Goal: Task Accomplishment & Management: Complete application form

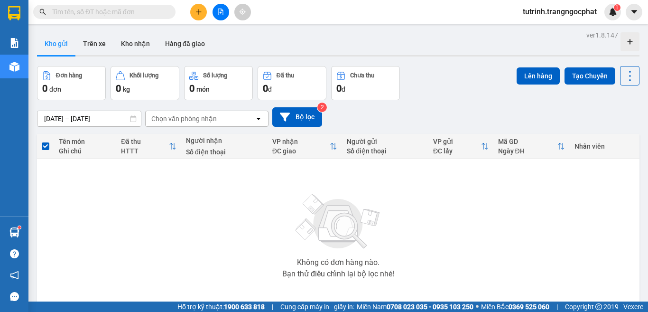
click at [205, 9] on button at bounding box center [198, 12] width 17 height 17
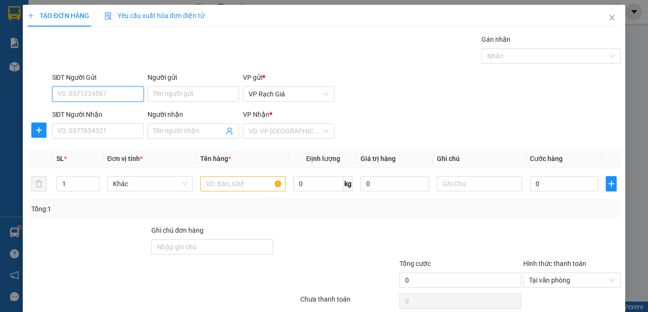
click at [126, 92] on input "SĐT Người Gửi" at bounding box center [98, 93] width 92 height 15
click at [116, 110] on div "0986585965 - THẮM" at bounding box center [96, 113] width 79 height 10
type input "0986585965"
type input "THẮM"
type input "0395414038"
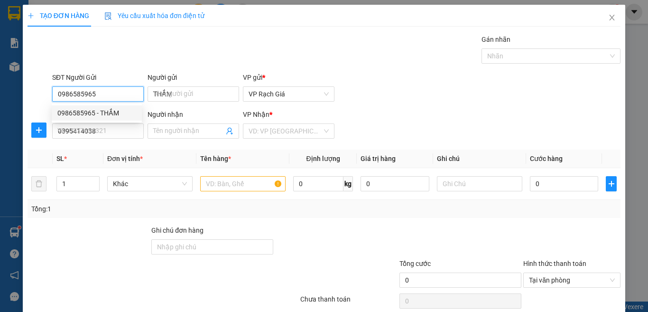
type input "CHỊ VI"
type input "20.000"
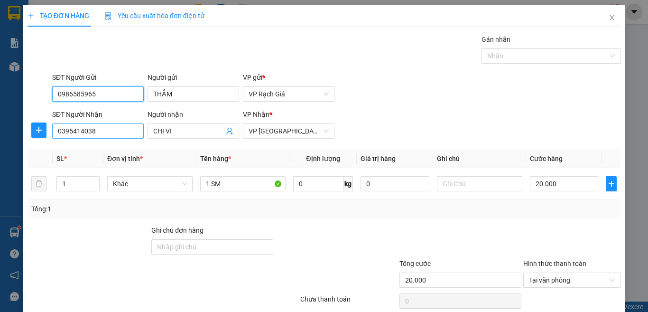
type input "0986585965"
drag, startPoint x: 98, startPoint y: 128, endPoint x: 0, endPoint y: 138, distance: 98.7
click at [0, 138] on div "TẠO ĐƠN HÀNG Yêu cầu xuất hóa đơn điện tử Transit Pickup Surcharge Ids Transit …" at bounding box center [324, 156] width 648 height 312
type input "0972906961"
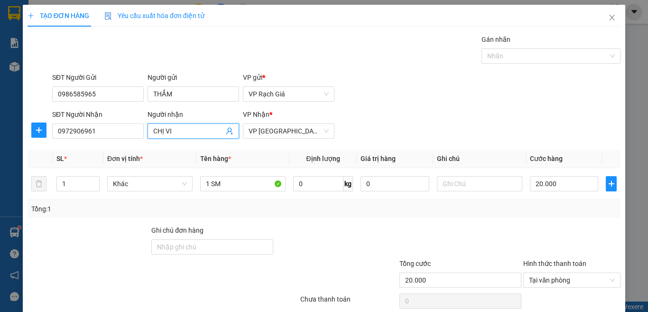
drag, startPoint x: 175, startPoint y: 133, endPoint x: 20, endPoint y: 134, distance: 154.2
click at [25, 136] on div "TẠO ĐƠN HÀNG Yêu cầu xuất hóa đơn điện tử Transit Pickup Surcharge Ids Transit …" at bounding box center [324, 187] width 603 height 364
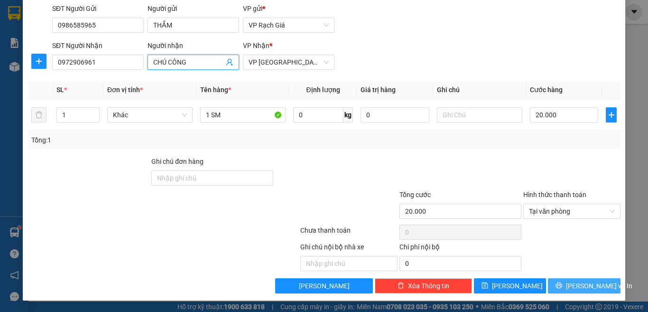
type input "CHÚ CÔNG"
click at [589, 291] on button "[PERSON_NAME] và In" at bounding box center [584, 285] width 73 height 15
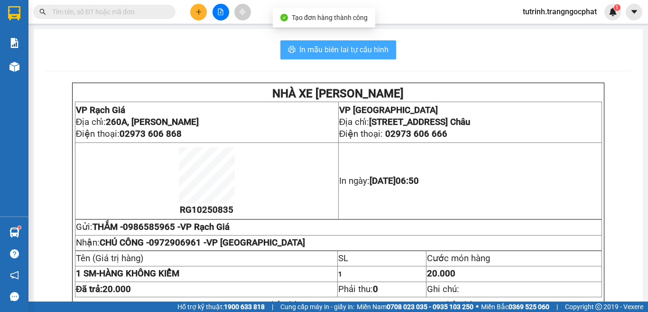
click at [351, 52] on span "In mẫu biên lai tự cấu hình" at bounding box center [343, 50] width 89 height 12
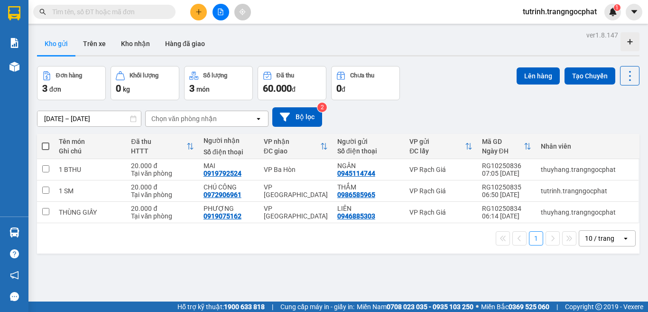
click at [39, 141] on th at bounding box center [45, 146] width 17 height 25
click at [52, 141] on th at bounding box center [45, 146] width 17 height 25
click at [45, 147] on span at bounding box center [46, 146] width 8 height 8
click at [46, 141] on input "checkbox" at bounding box center [46, 141] width 0 height 0
checkbox input "true"
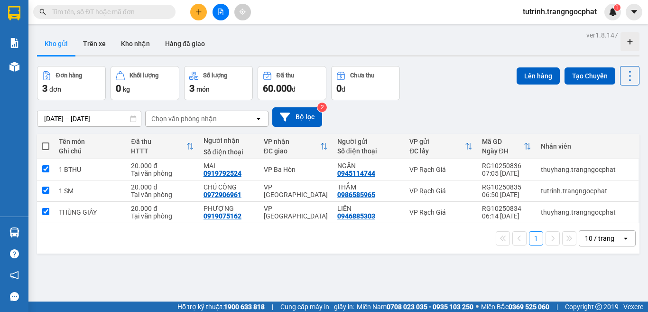
checkbox input "true"
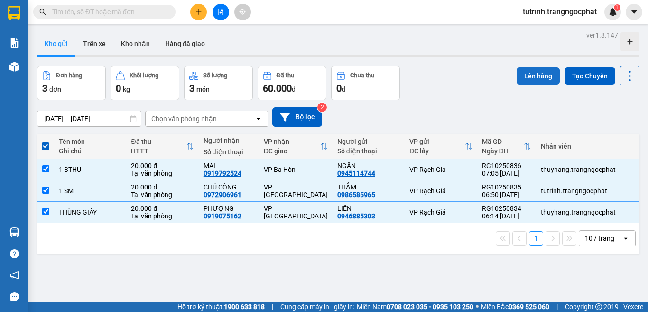
click at [530, 78] on button "Lên hàng" at bounding box center [538, 75] width 43 height 17
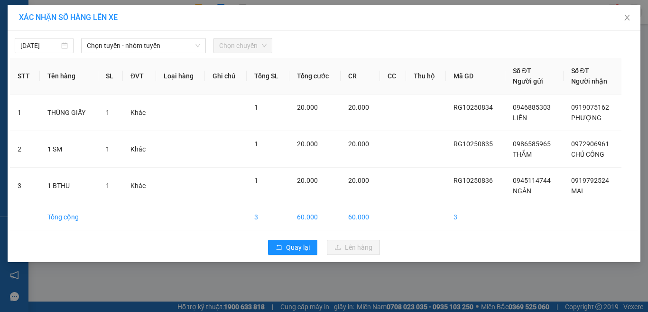
click at [239, 42] on span "Chọn chuyến" at bounding box center [242, 45] width 47 height 14
click at [122, 44] on span "Chọn tuyến - nhóm tuyến" at bounding box center [143, 45] width 113 height 14
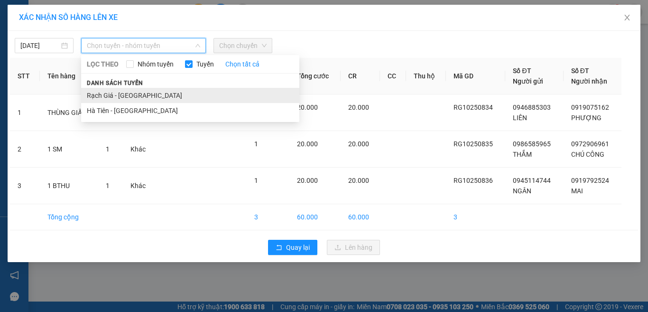
click at [136, 89] on li "Rạch Giá - Hà Tiên" at bounding box center [190, 95] width 218 height 15
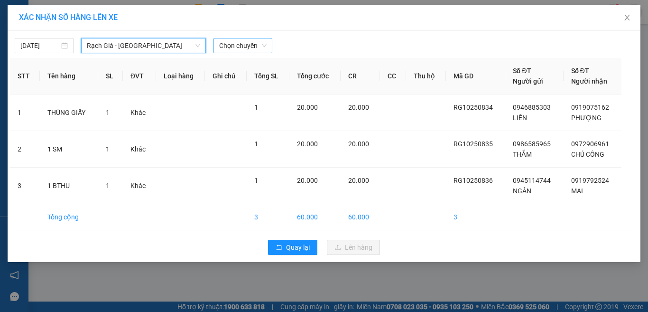
click at [239, 48] on span "Chọn chuyến" at bounding box center [242, 45] width 47 height 14
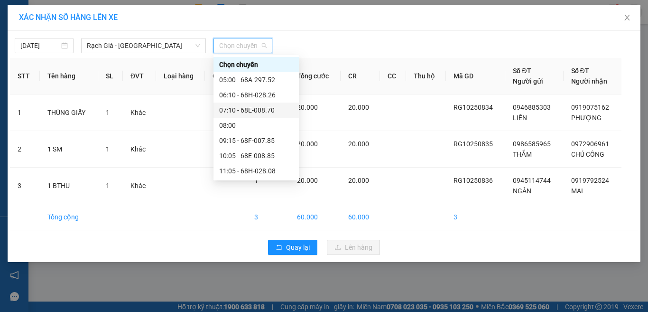
click at [245, 112] on div "07:10 - 68E-008.70" at bounding box center [256, 110] width 74 height 10
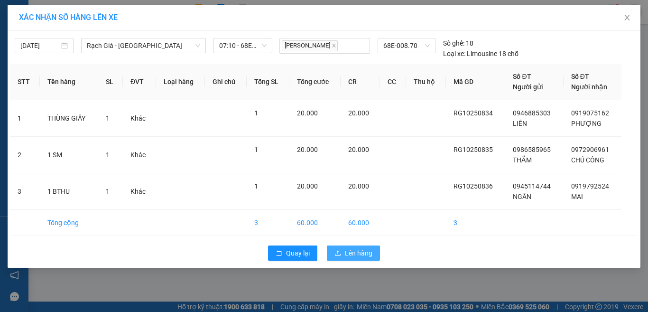
click at [365, 256] on span "Lên hàng" at bounding box center [359, 253] width 28 height 10
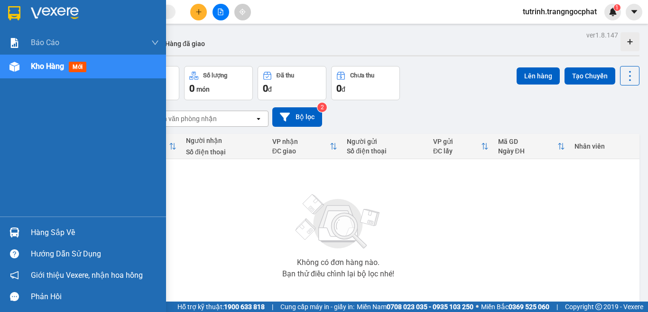
click at [47, 228] on div "Hàng sắp về" at bounding box center [95, 232] width 128 height 14
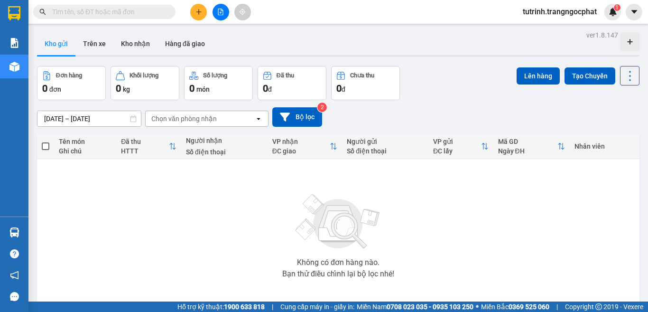
click at [616, 255] on section "Kết quả tìm kiếm ( 0 ) Bộ lọc No Data tutrinh.trangngocphat 1 Báo cáo Doanh số …" at bounding box center [324, 156] width 648 height 312
